Goal: Task Accomplishment & Management: Use online tool/utility

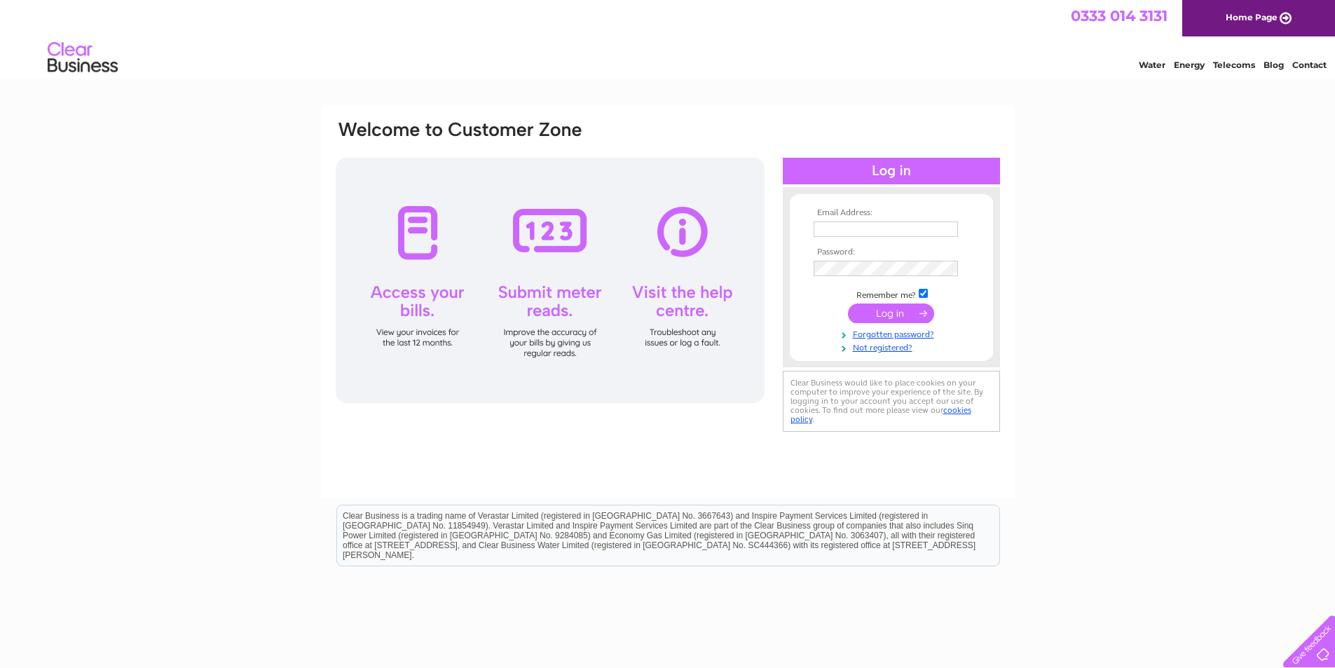
type input "[EMAIL_ADDRESS][DOMAIN_NAME]"
click at [871, 310] on input "submit" at bounding box center [891, 313] width 86 height 20
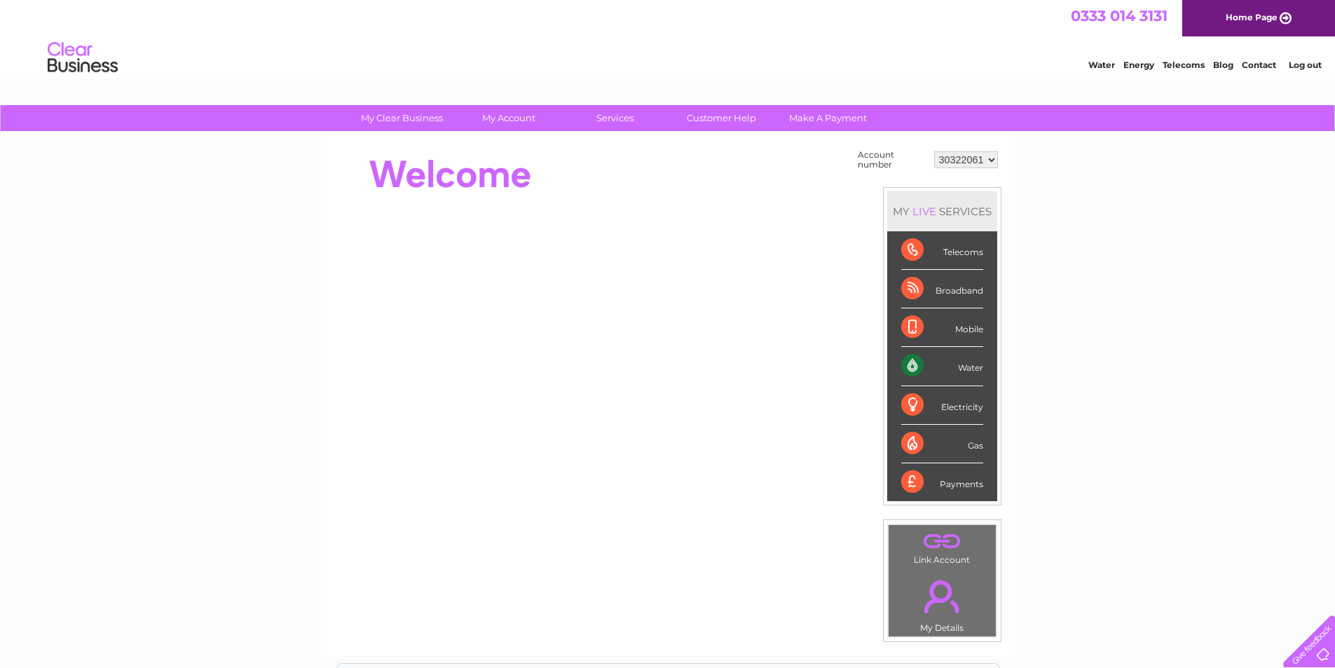
click at [968, 366] on div "Water" at bounding box center [942, 366] width 82 height 39
click at [911, 365] on div "Water" at bounding box center [942, 366] width 82 height 39
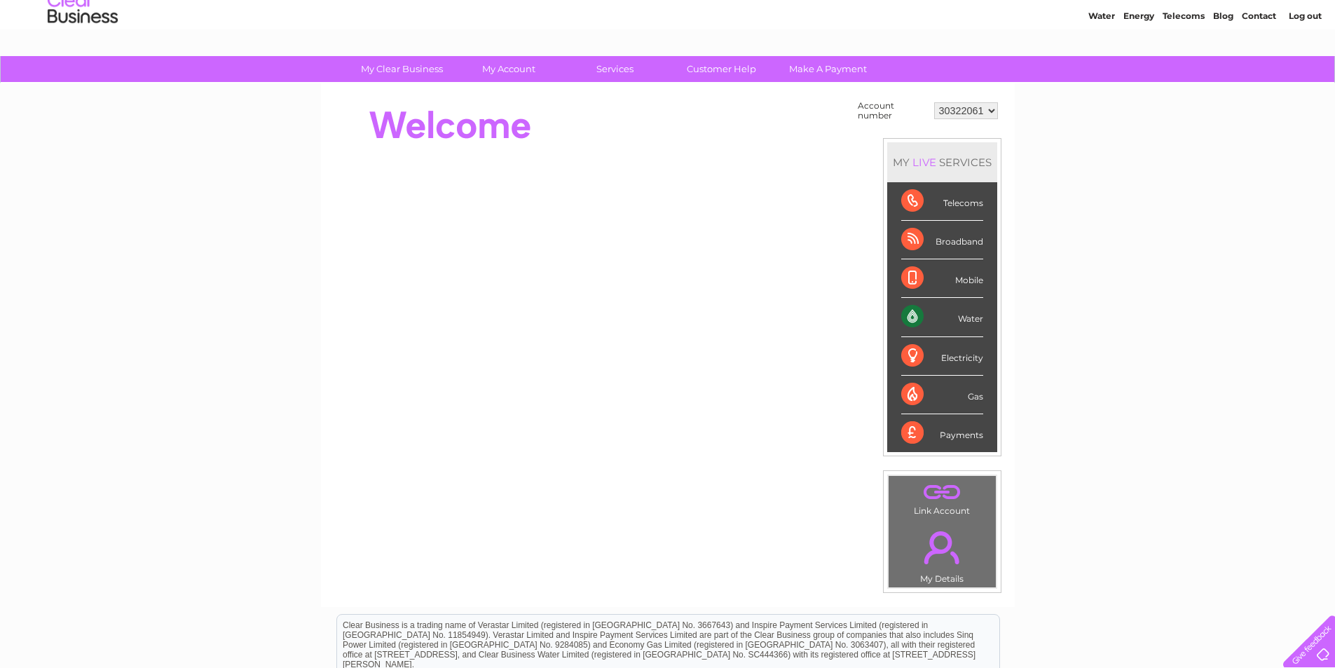
scroll to position [70, 0]
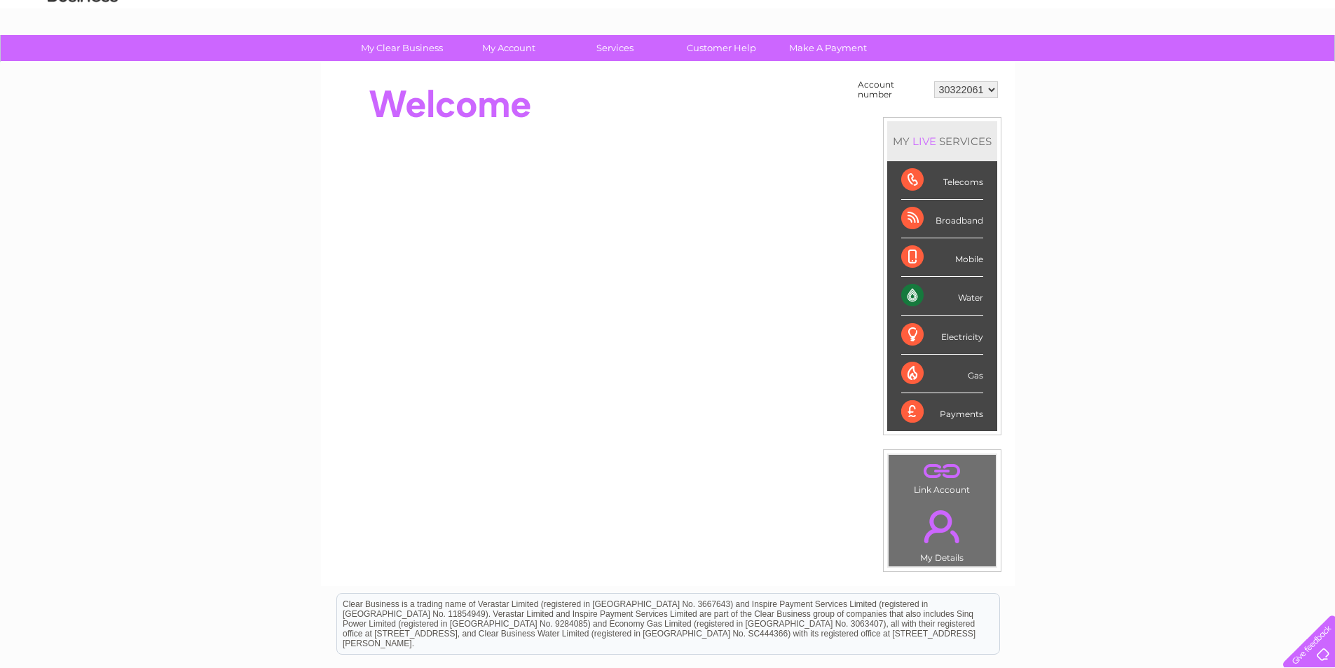
click at [916, 298] on div "Water" at bounding box center [942, 296] width 82 height 39
click at [964, 297] on div "Water" at bounding box center [942, 296] width 82 height 39
click at [977, 297] on div "Water" at bounding box center [942, 296] width 82 height 39
click at [902, 300] on div "Water" at bounding box center [942, 296] width 82 height 39
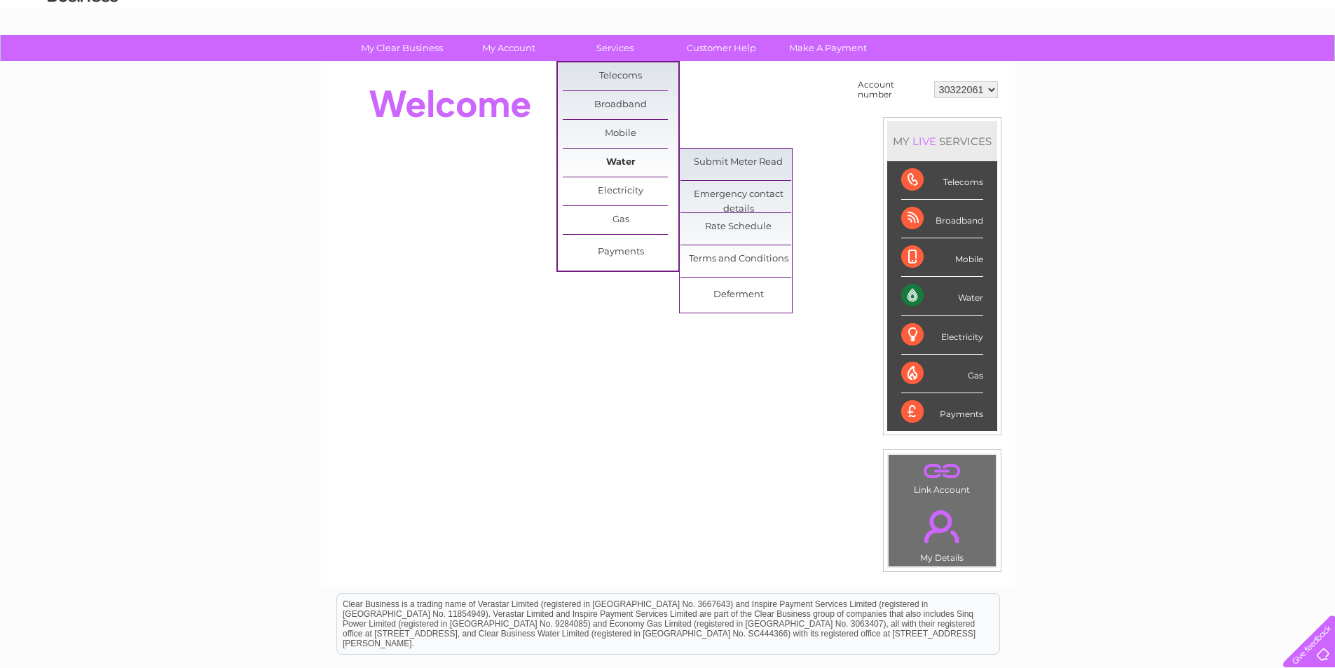
click at [619, 158] on link "Water" at bounding box center [621, 163] width 116 height 28
click at [629, 158] on link "Water" at bounding box center [621, 163] width 116 height 28
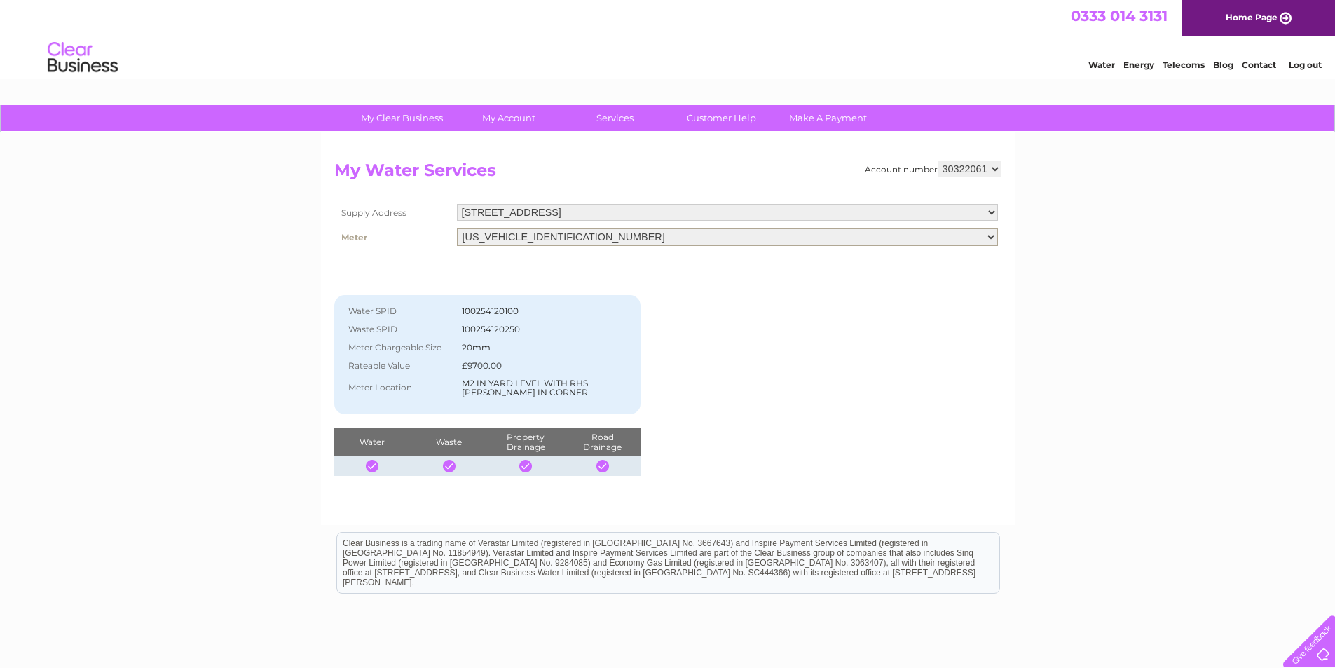
click at [989, 235] on select "[US_VEHICLE_IDENTIFICATION_NUMBER]" at bounding box center [727, 237] width 541 height 18
click at [883, 364] on div "Account number 30322061 My Water Services Supply Address Unit 3, Enterprise Vil…" at bounding box center [667, 317] width 667 height 315
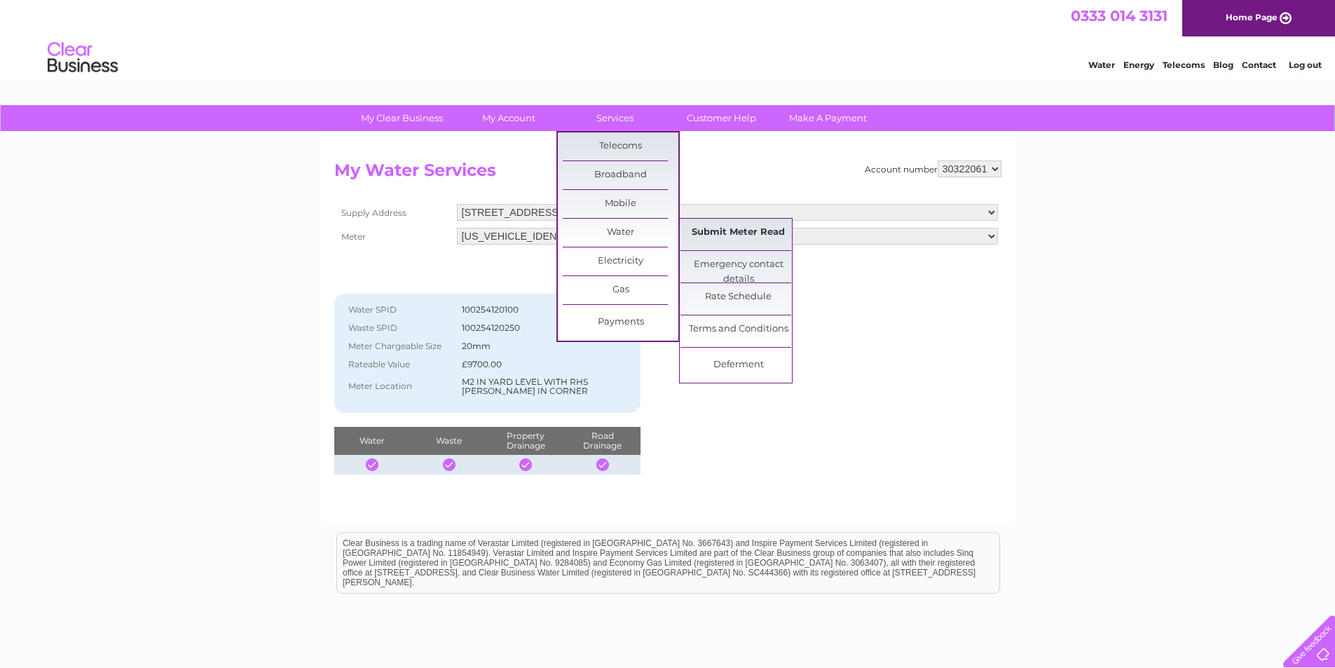
click at [747, 234] on link "Submit Meter Read" at bounding box center [738, 233] width 116 height 28
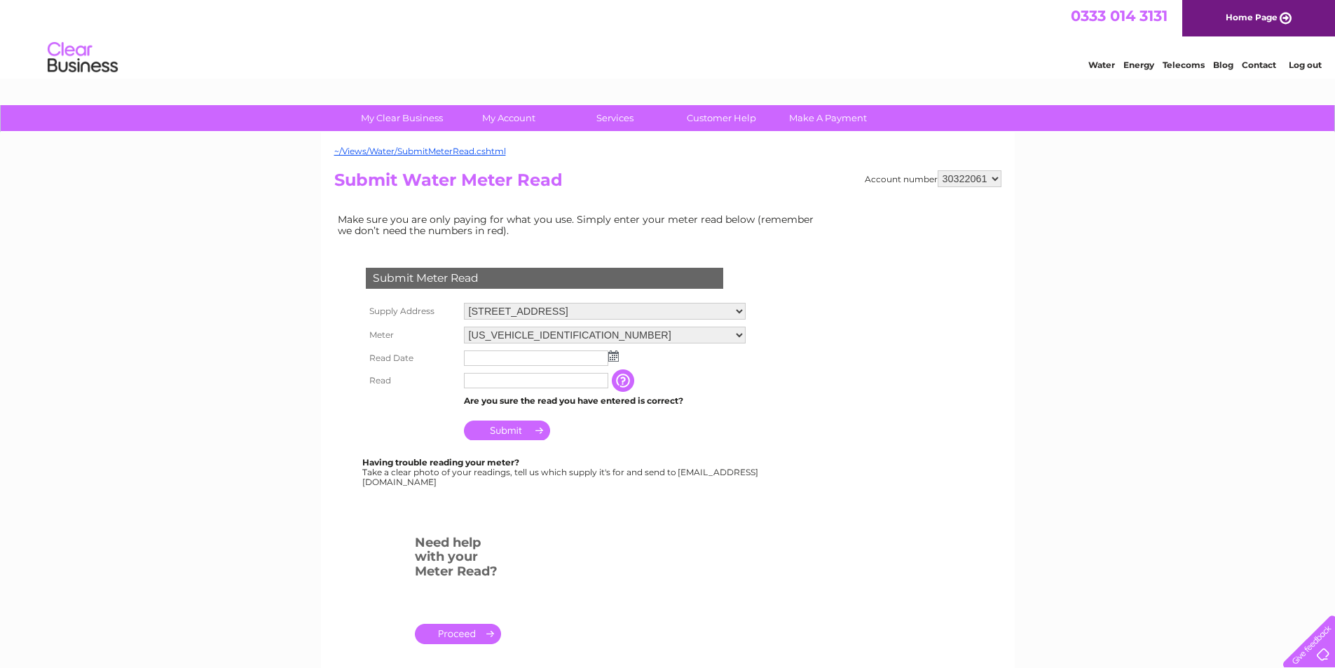
click at [614, 357] on img at bounding box center [613, 355] width 11 height 11
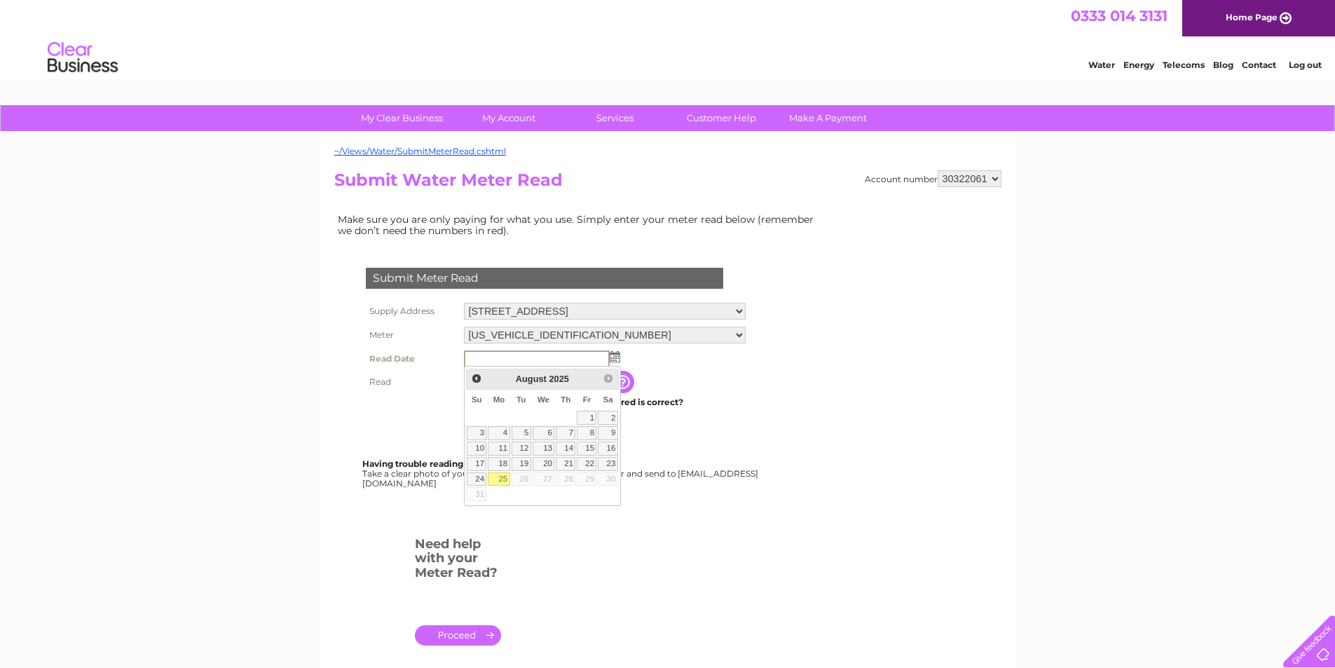
click at [500, 478] on link "25" at bounding box center [499, 479] width 22 height 14
type input "2025/08/25"
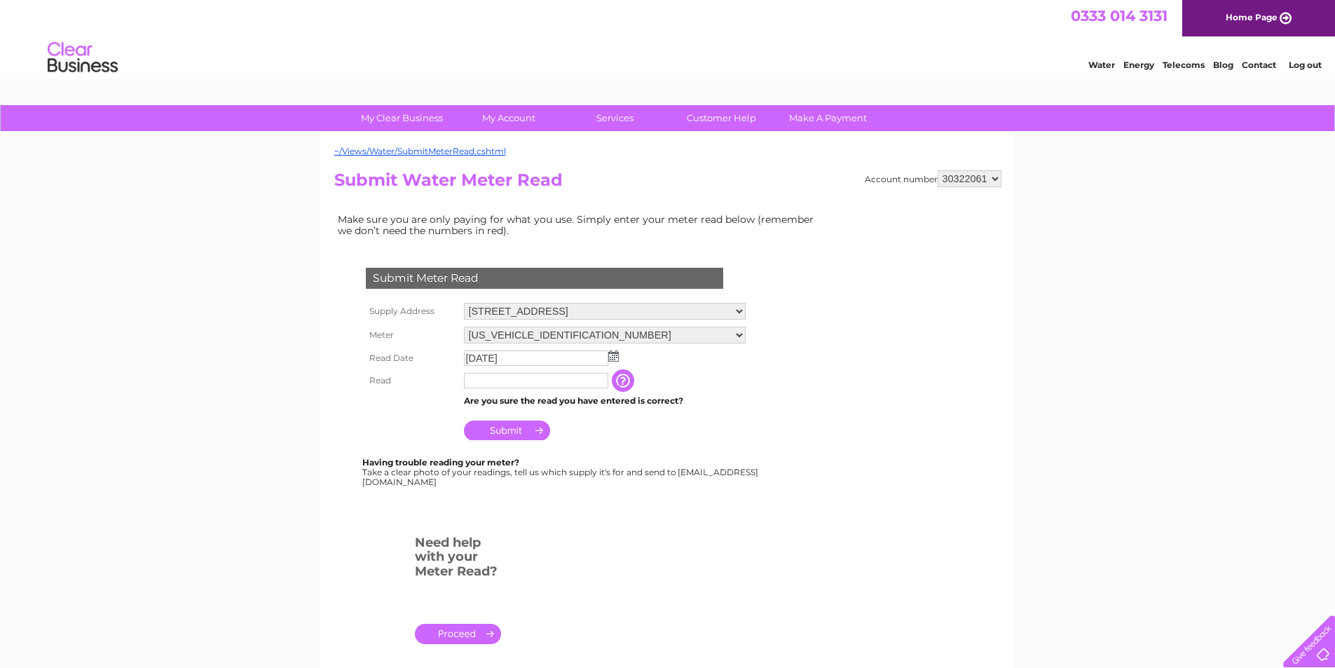
click at [508, 379] on input "text" at bounding box center [536, 380] width 144 height 15
type input "00478"
click at [638, 383] on input "button" at bounding box center [625, 381] width 25 height 22
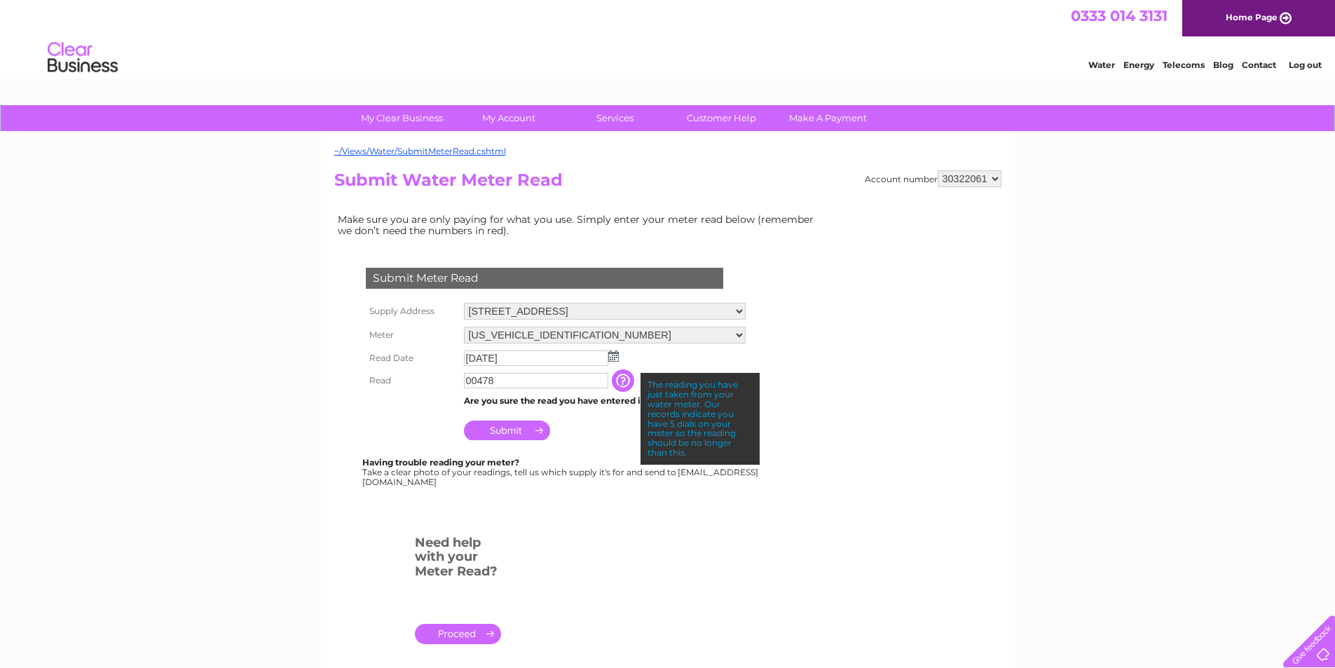
click at [520, 432] on input "Submit" at bounding box center [507, 430] width 86 height 20
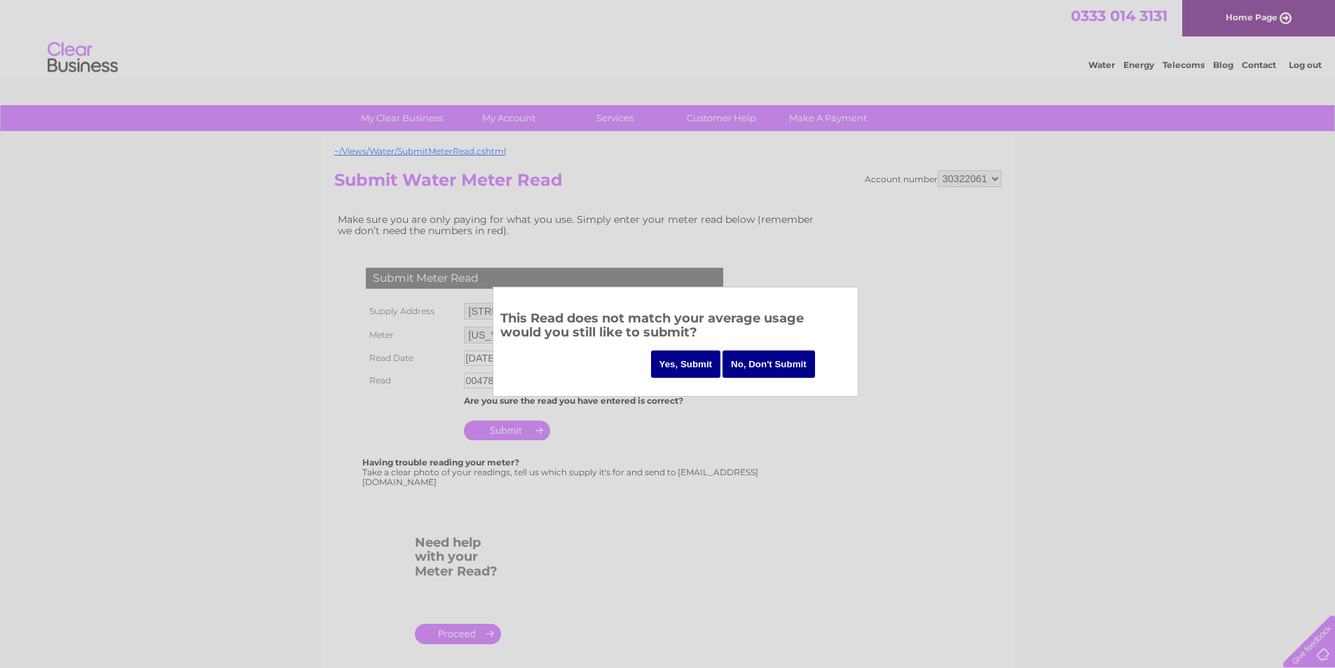
click at [757, 364] on input "No, Don't Submit" at bounding box center [768, 363] width 92 height 27
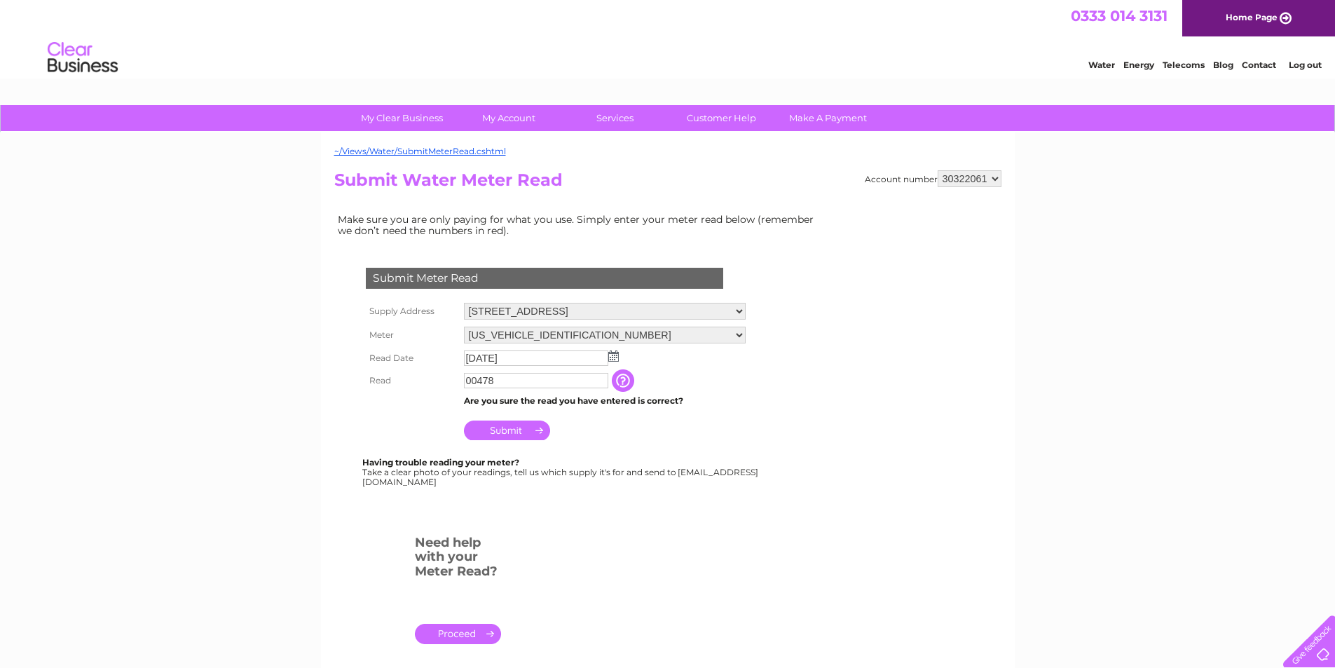
click at [993, 178] on select "30322061" at bounding box center [969, 178] width 64 height 17
click at [993, 179] on select "30322061" at bounding box center [969, 178] width 64 height 17
click at [502, 429] on input "Submit" at bounding box center [507, 430] width 86 height 20
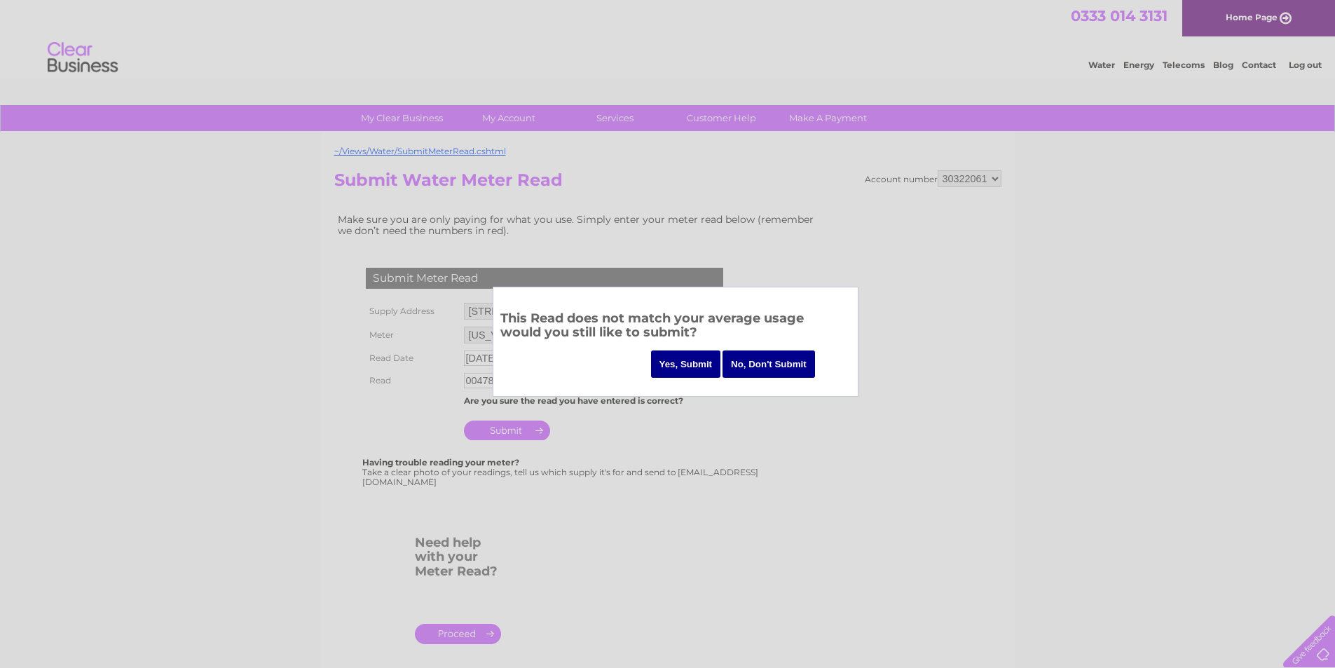
click at [688, 366] on input "Yes, Submit" at bounding box center [686, 363] width 70 height 27
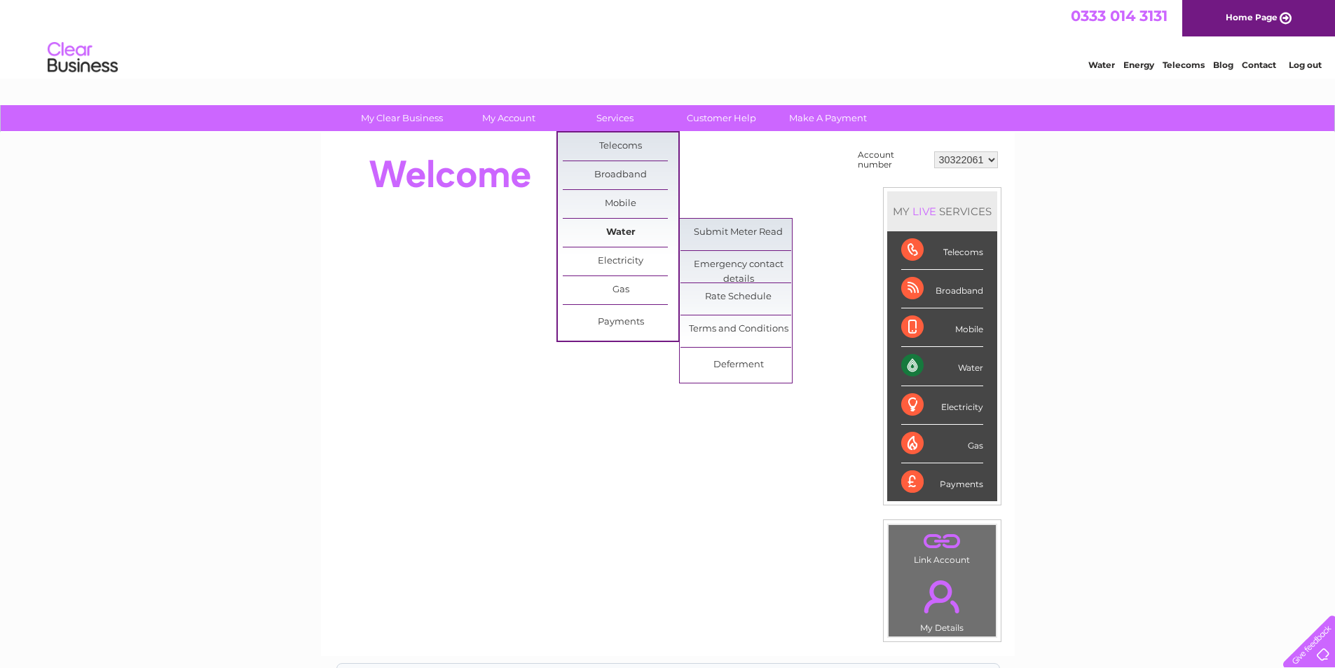
click at [618, 228] on link "Water" at bounding box center [621, 233] width 116 height 28
click at [617, 230] on link "Water" at bounding box center [621, 233] width 116 height 28
click at [627, 232] on link "Water" at bounding box center [621, 233] width 116 height 28
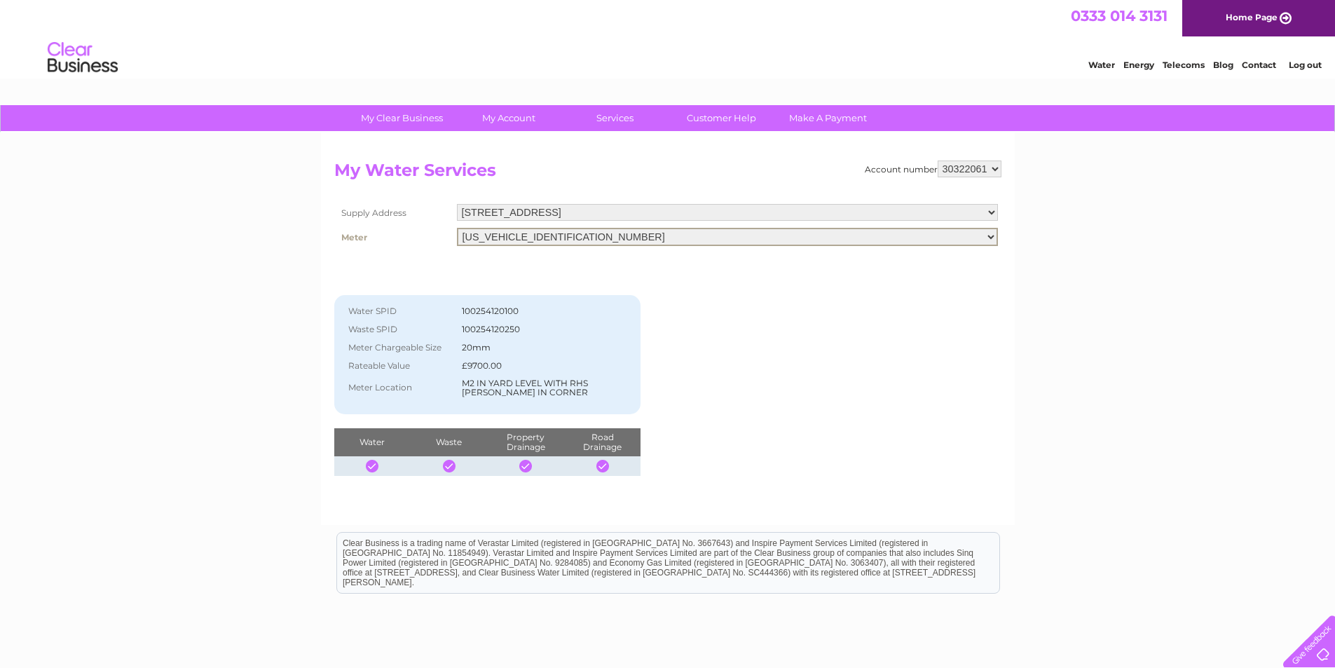
click at [963, 237] on select "06ELSTER16M435490" at bounding box center [727, 237] width 541 height 18
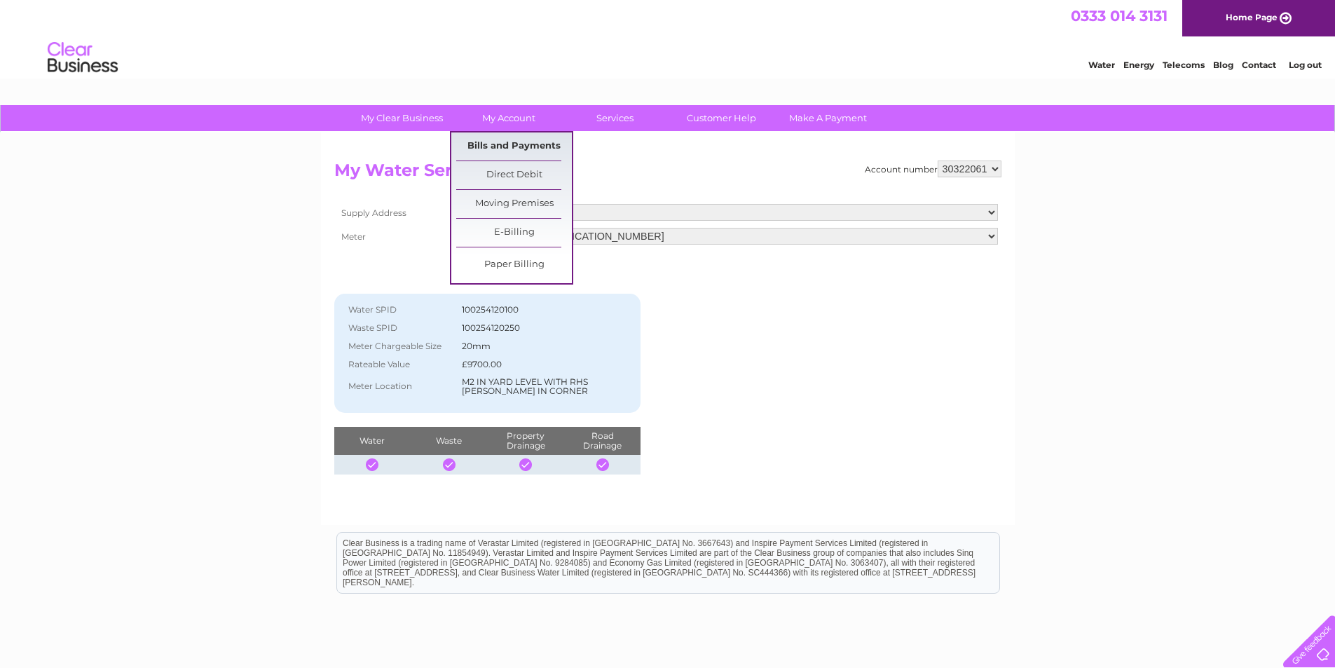
click at [530, 149] on link "Bills and Payments" at bounding box center [514, 146] width 116 height 28
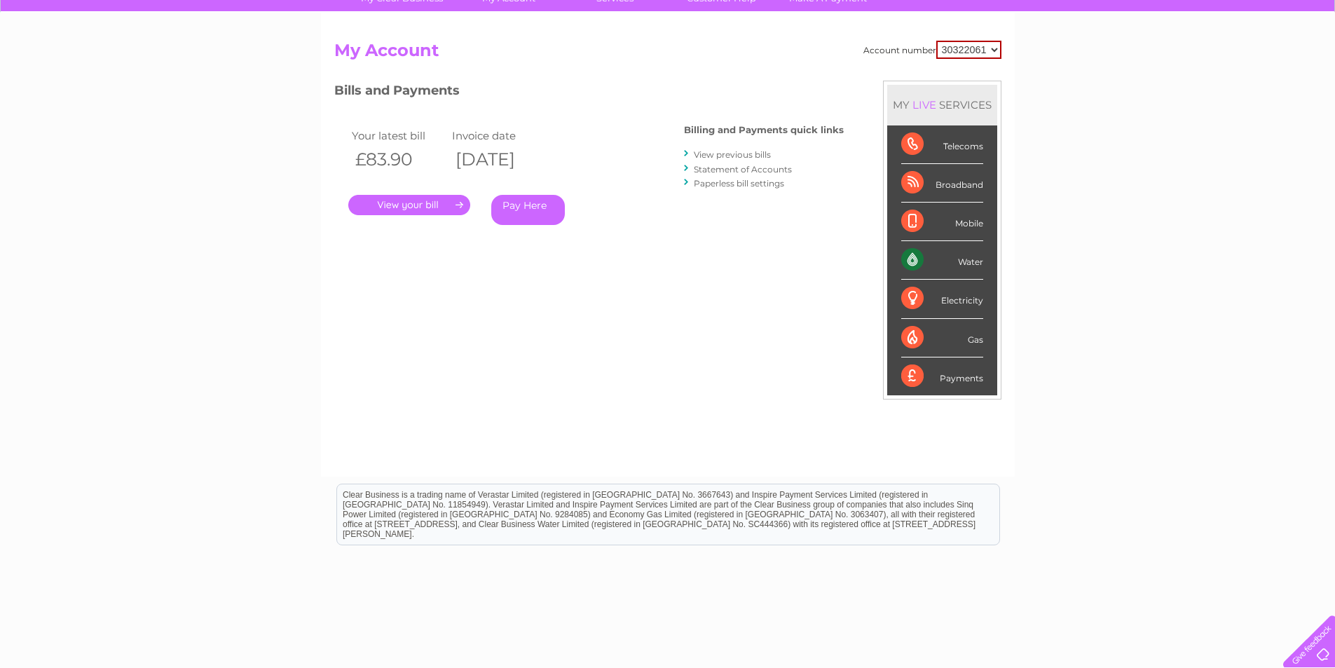
scroll to position [39, 0]
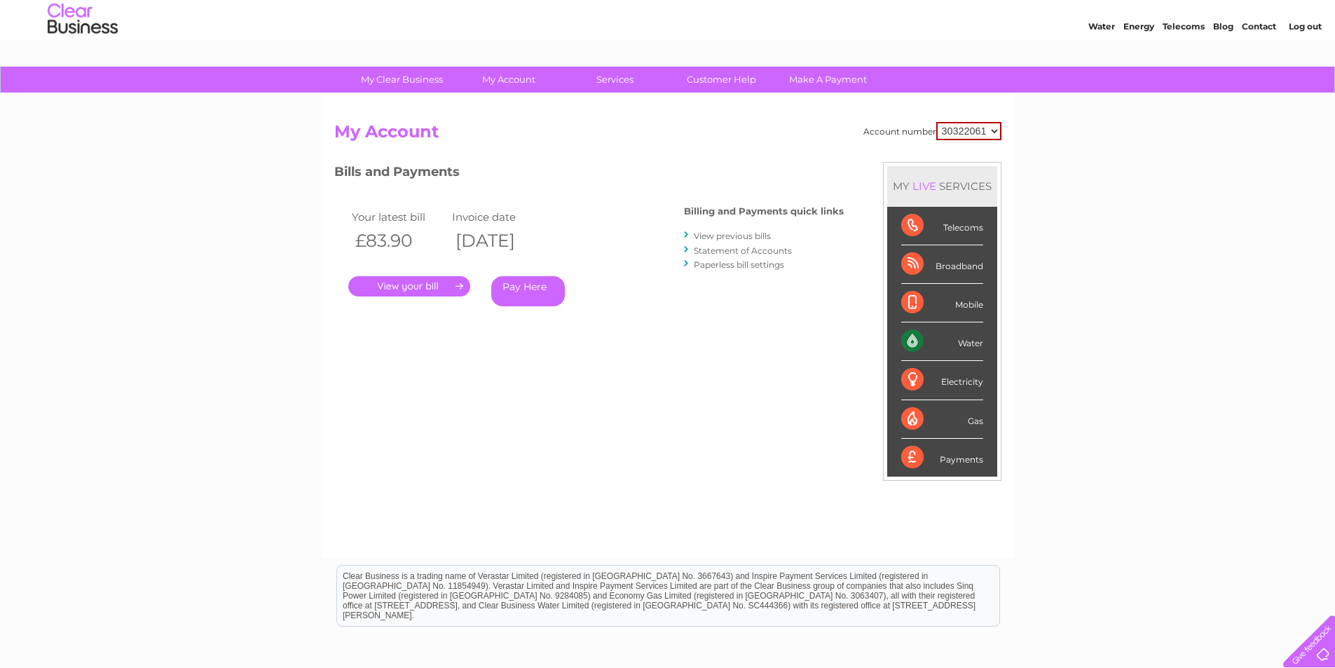
click at [432, 289] on link "." at bounding box center [409, 286] width 122 height 20
